Goal: Find specific page/section: Find specific page/section

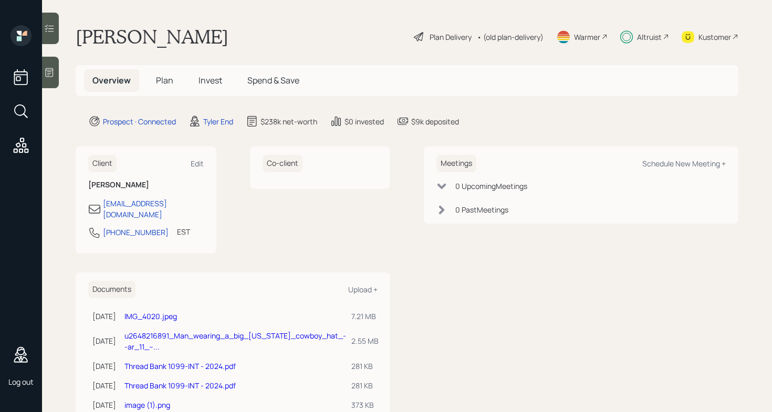
click at [24, 114] on icon at bounding box center [20, 111] width 12 height 12
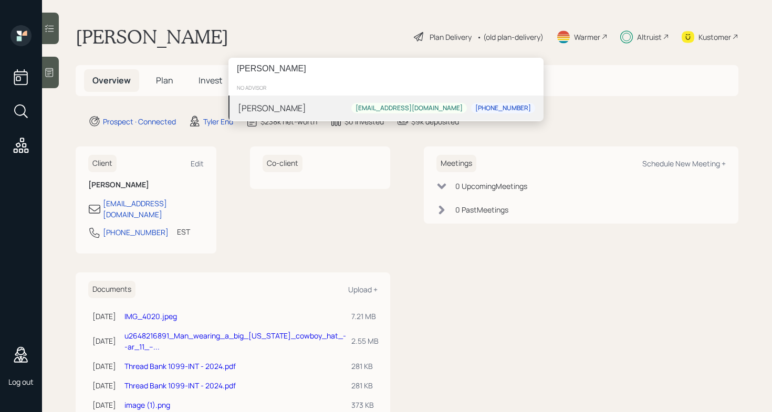
type input "randy mast"
